Goal: Task Accomplishment & Management: Manage account settings

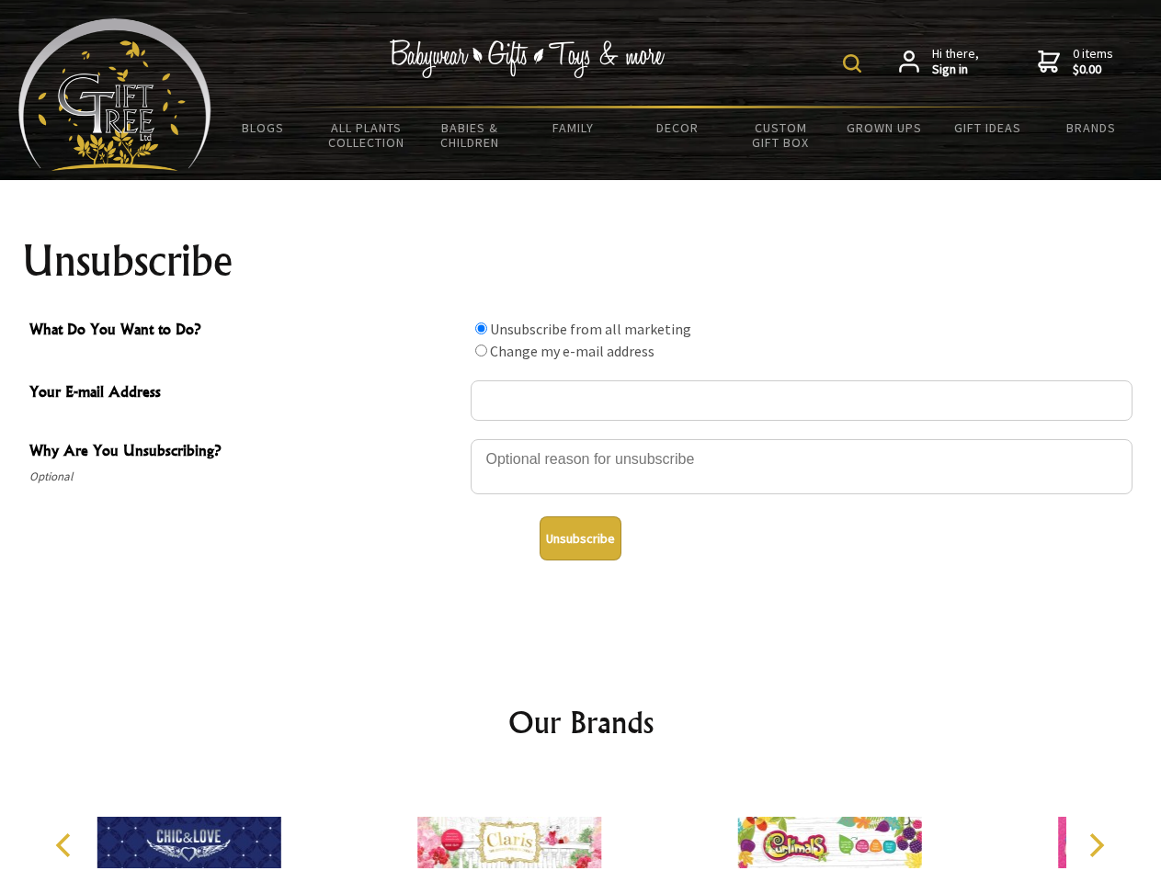
click at [855, 63] on img at bounding box center [852, 63] width 18 height 18
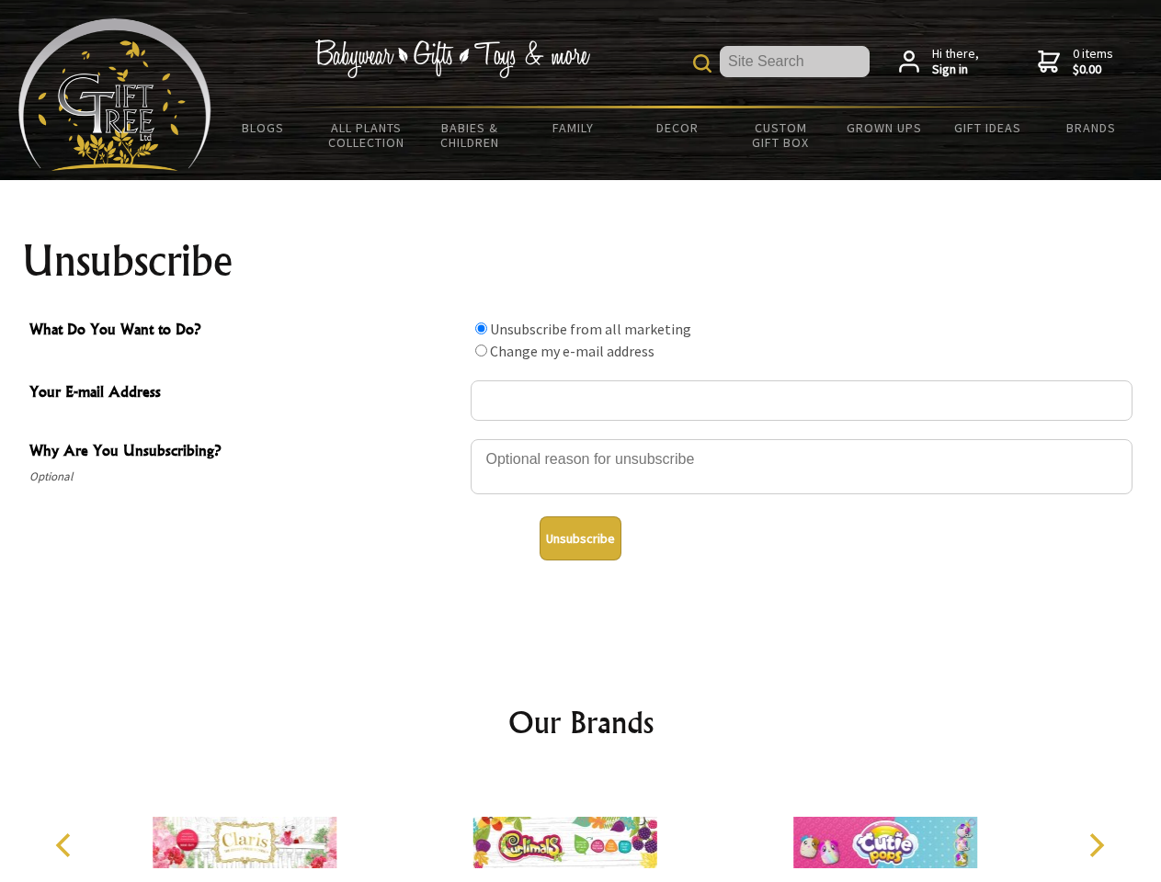
click at [581, 438] on div at bounding box center [802, 470] width 662 height 64
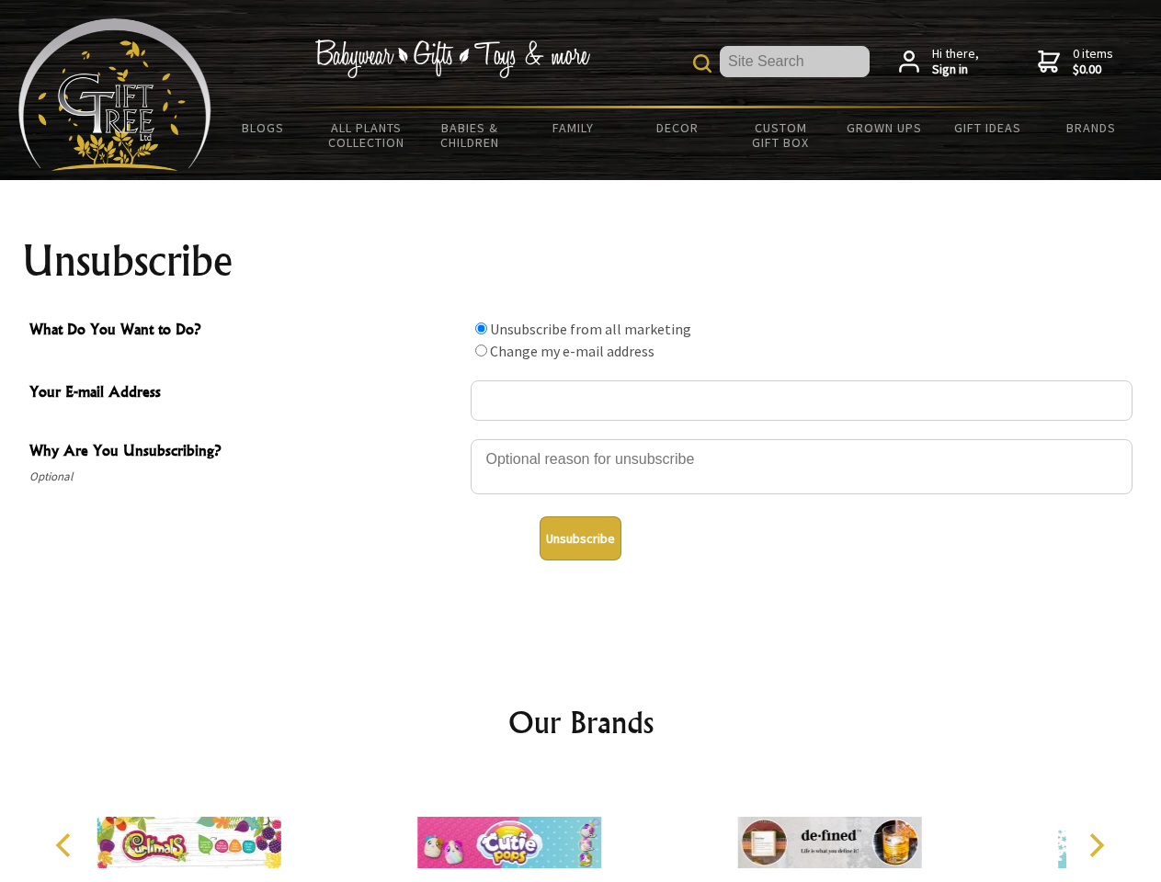
click at [481, 328] on input "What Do You Want to Do?" at bounding box center [481, 329] width 12 height 12
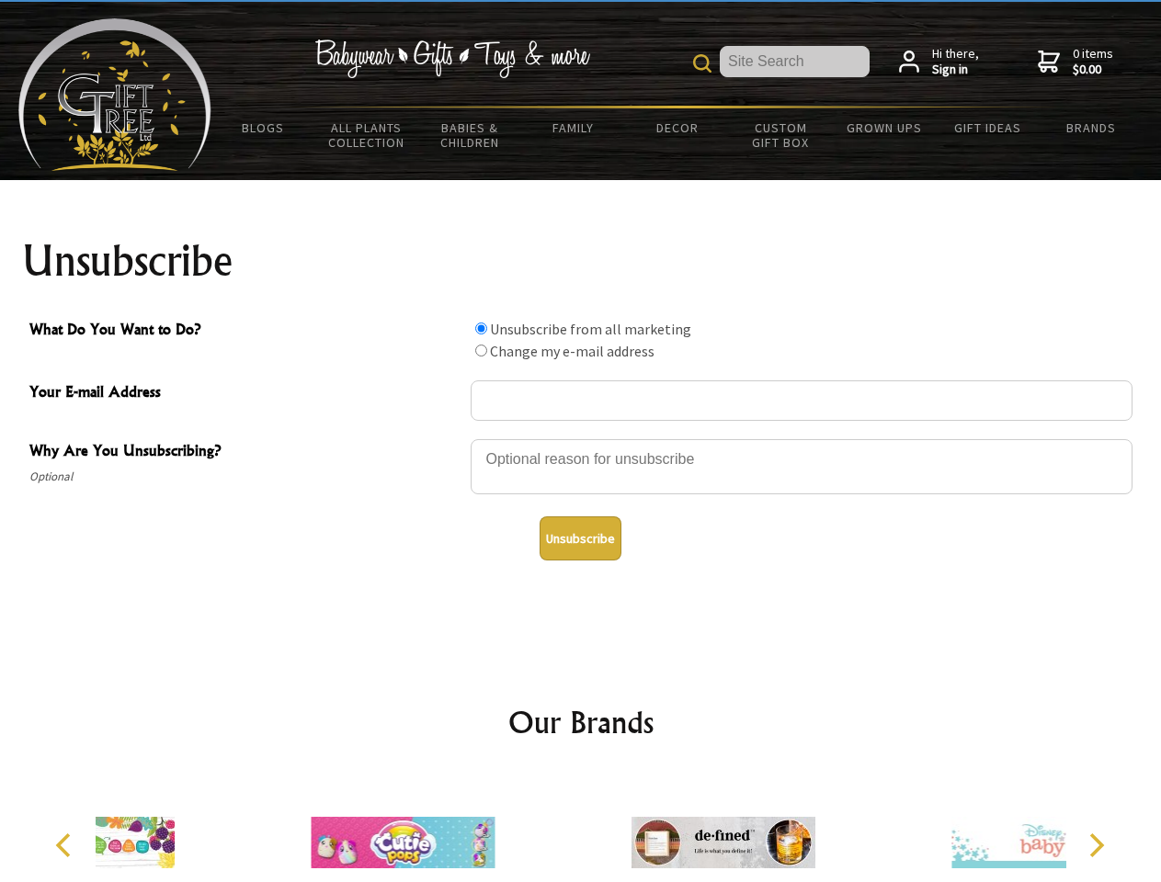
click at [481, 350] on input "What Do You Want to Do?" at bounding box center [481, 351] width 12 height 12
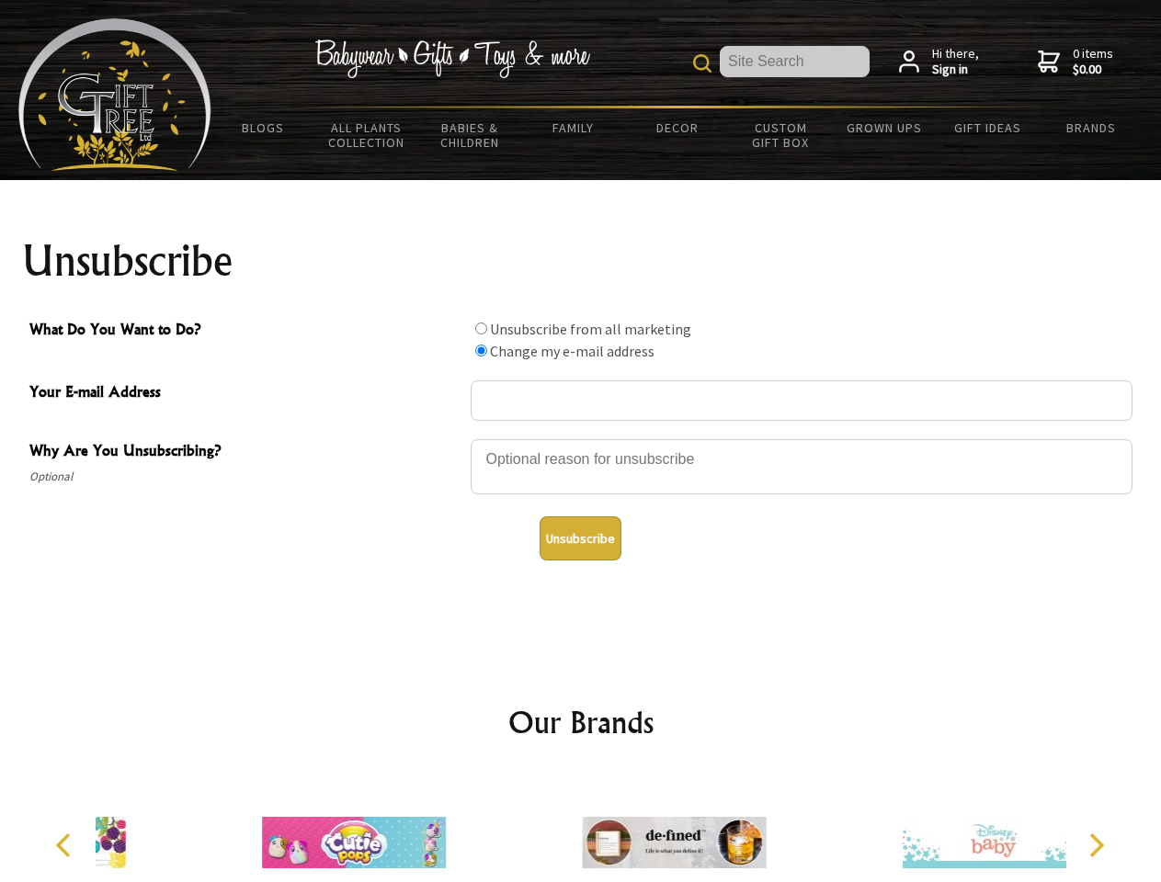
radio input "true"
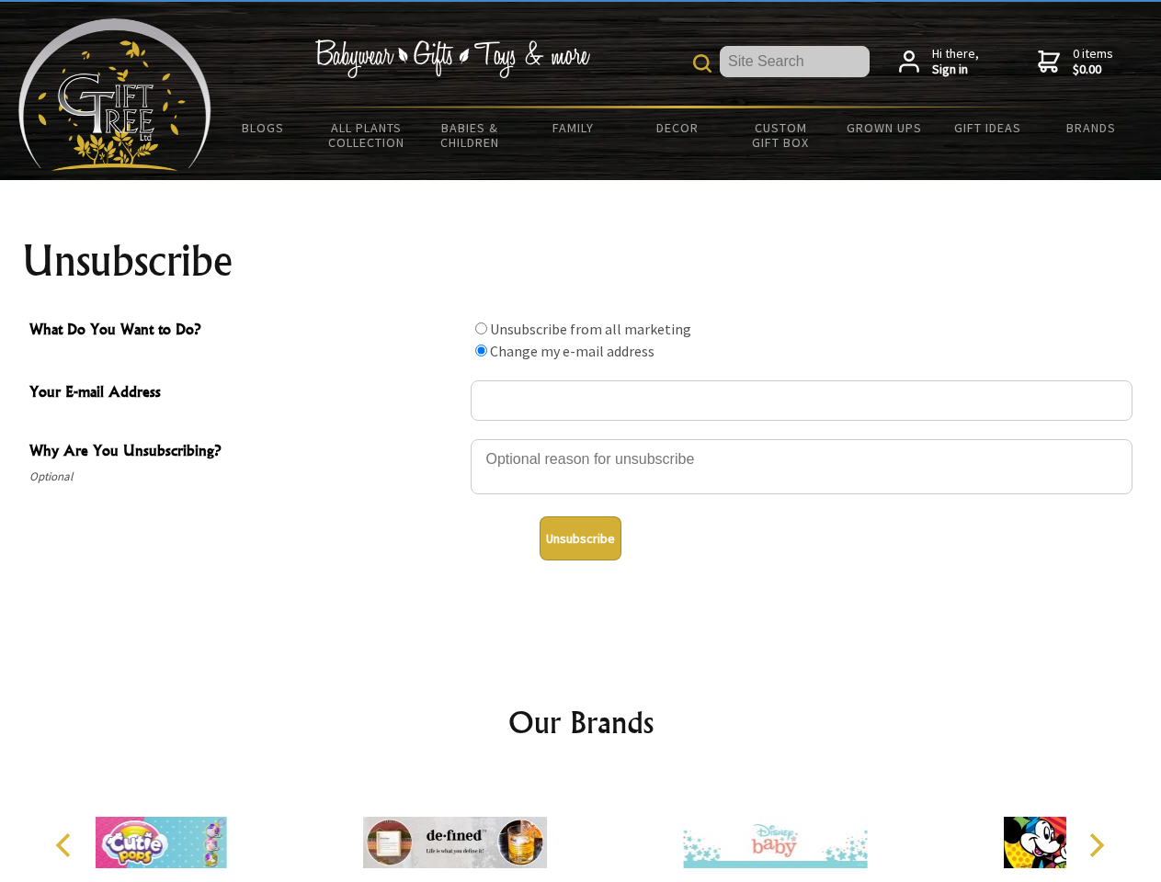
click at [580, 539] on button "Unsubscribe" at bounding box center [581, 539] width 82 height 44
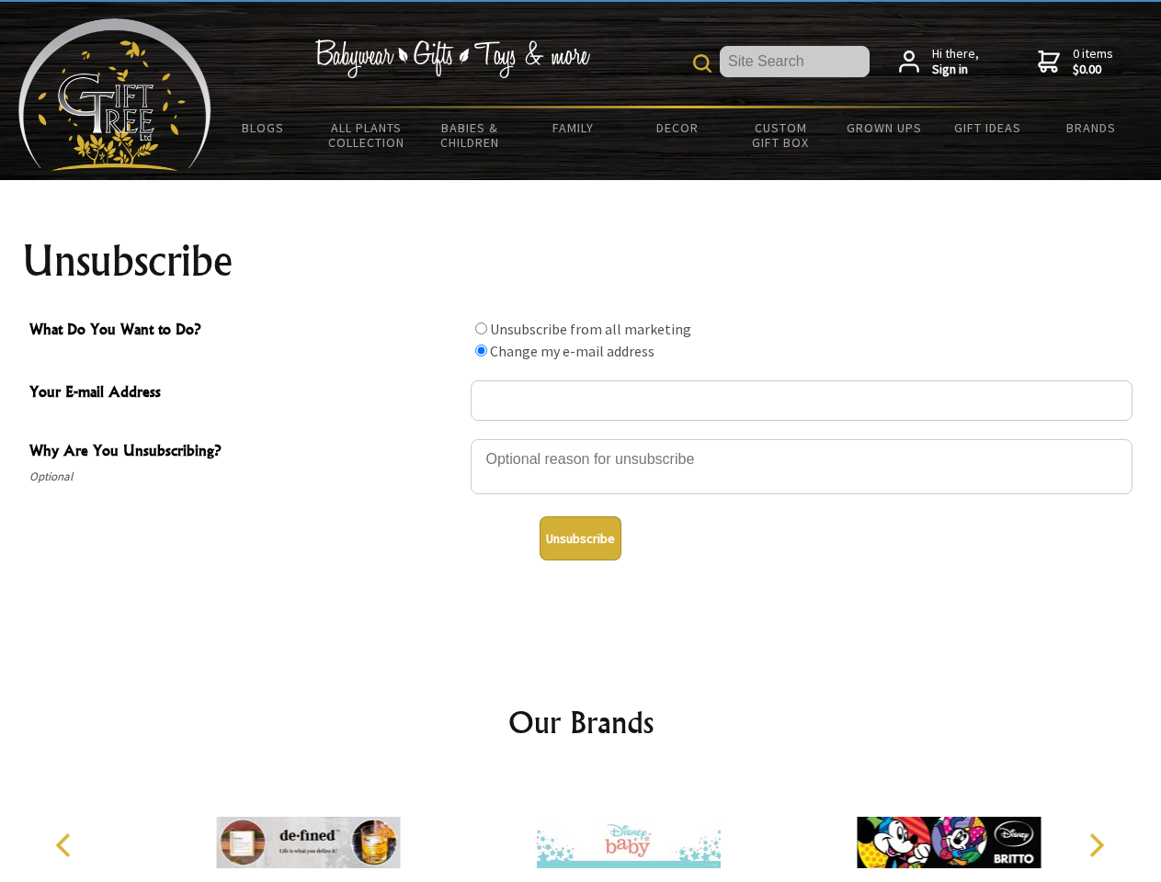
click at [66, 846] on icon "Previous" at bounding box center [65, 846] width 24 height 24
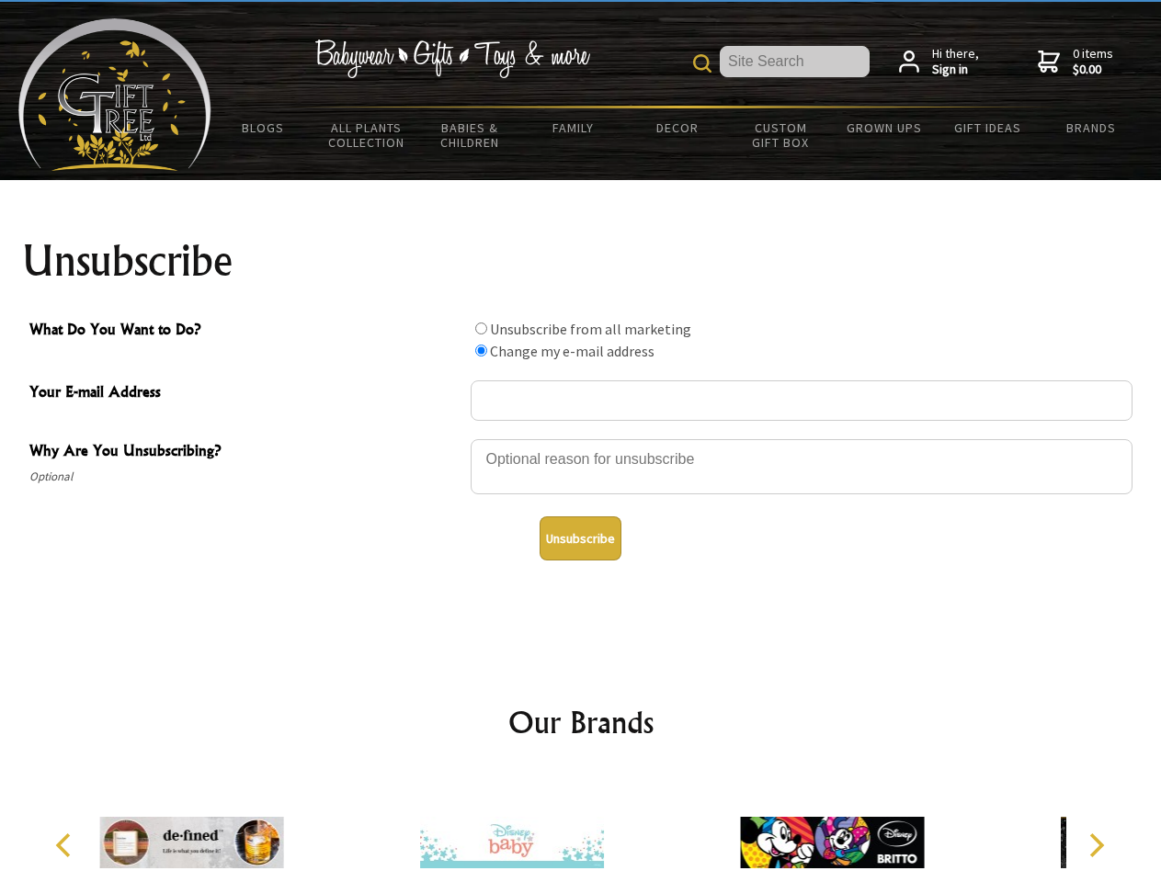
click at [1096, 846] on icon "Next" at bounding box center [1095, 846] width 24 height 24
